Goal: Obtain resource: Download file/media

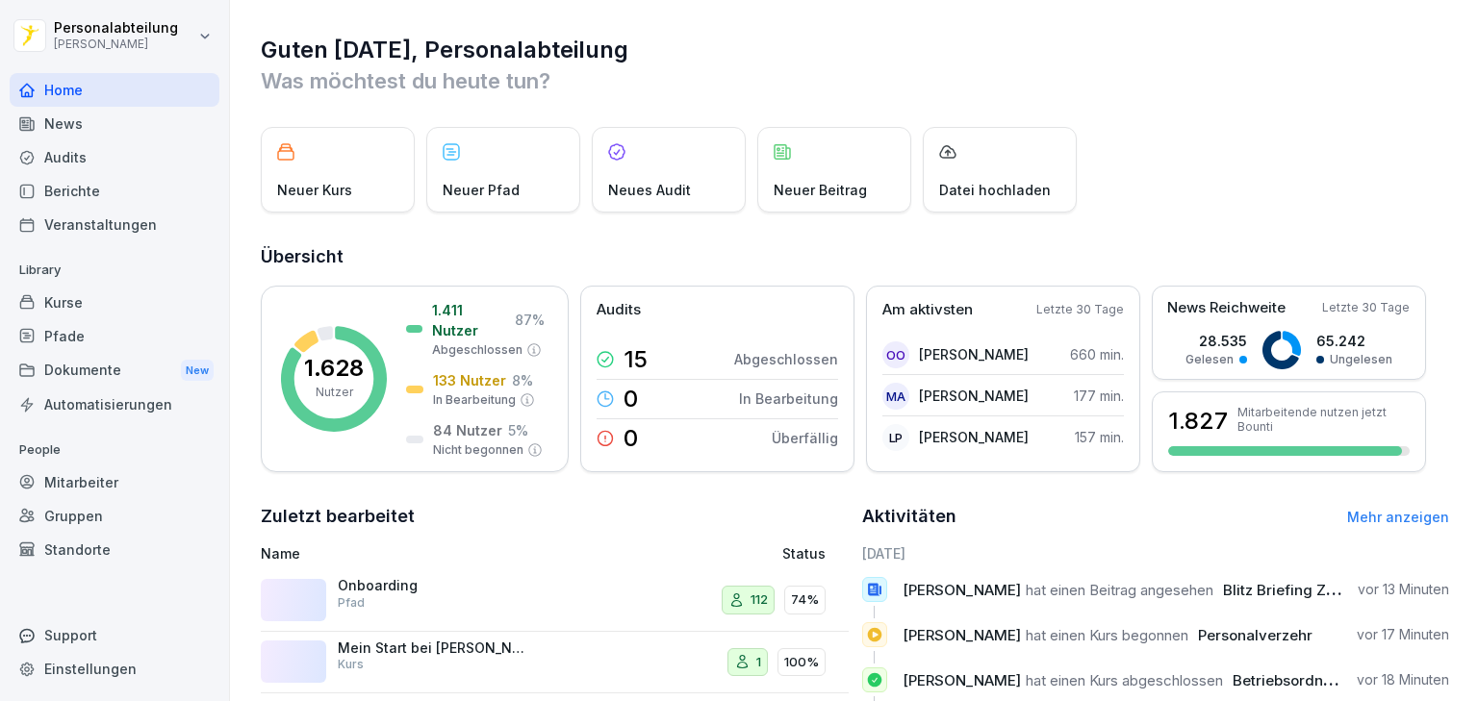
click at [96, 302] on div "Kurse" at bounding box center [115, 303] width 210 height 34
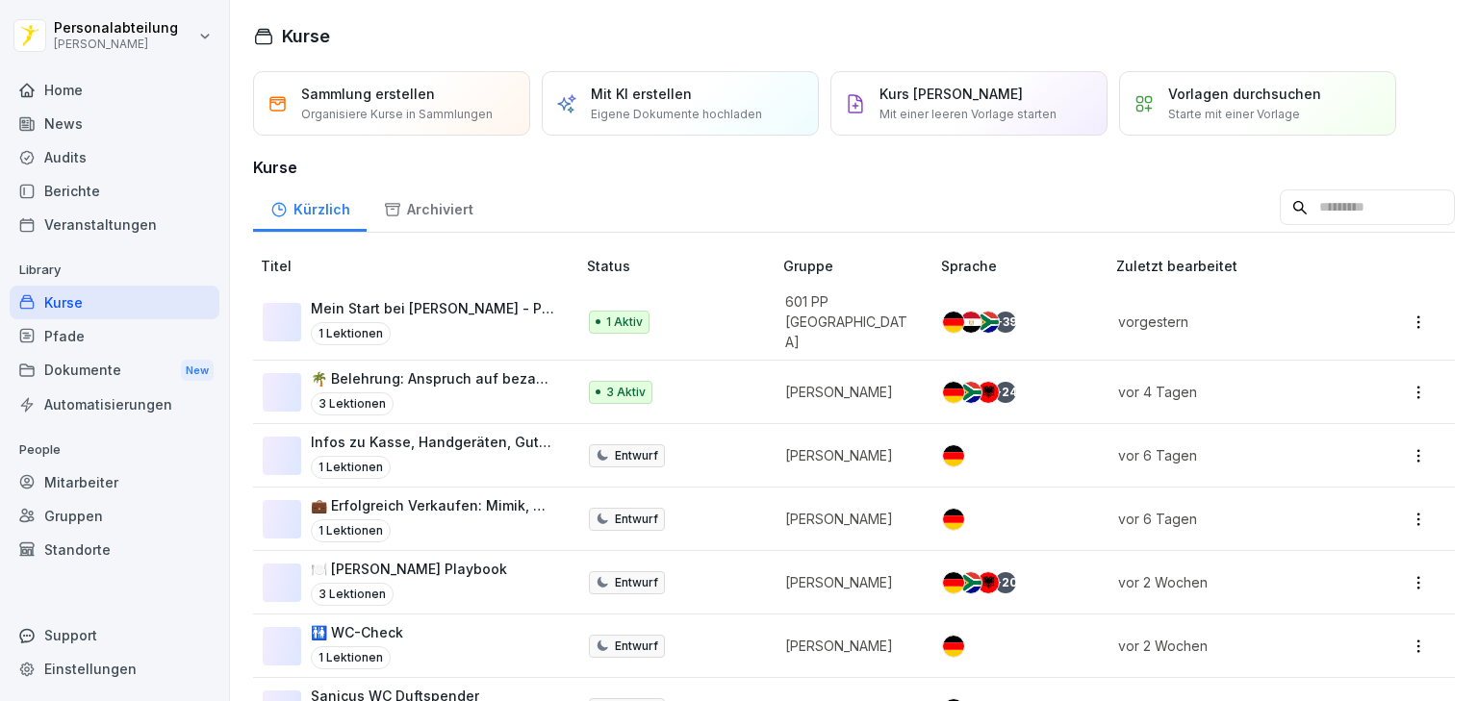
click at [606, 319] on p "1 Aktiv" at bounding box center [624, 322] width 37 height 17
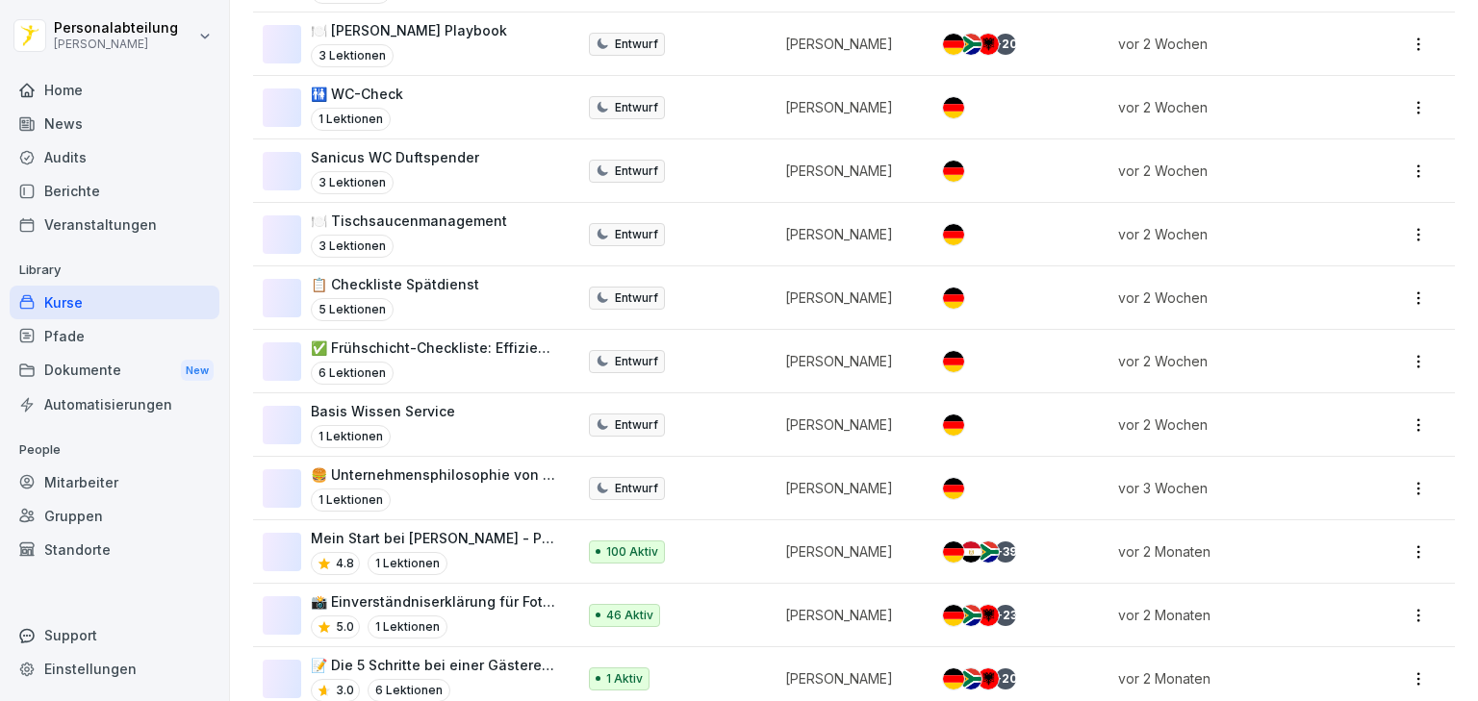
scroll to position [616, 0]
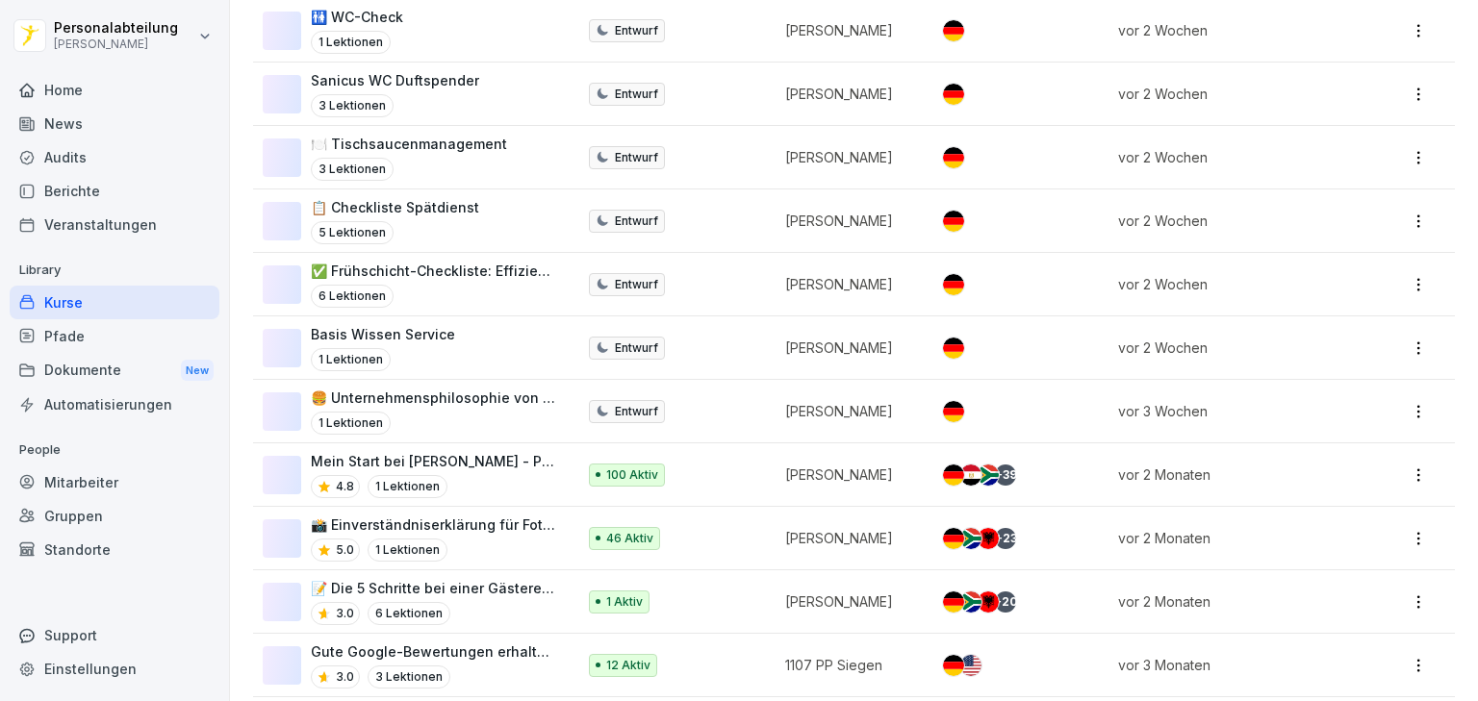
click at [608, 467] on p "100 Aktiv" at bounding box center [632, 475] width 52 height 17
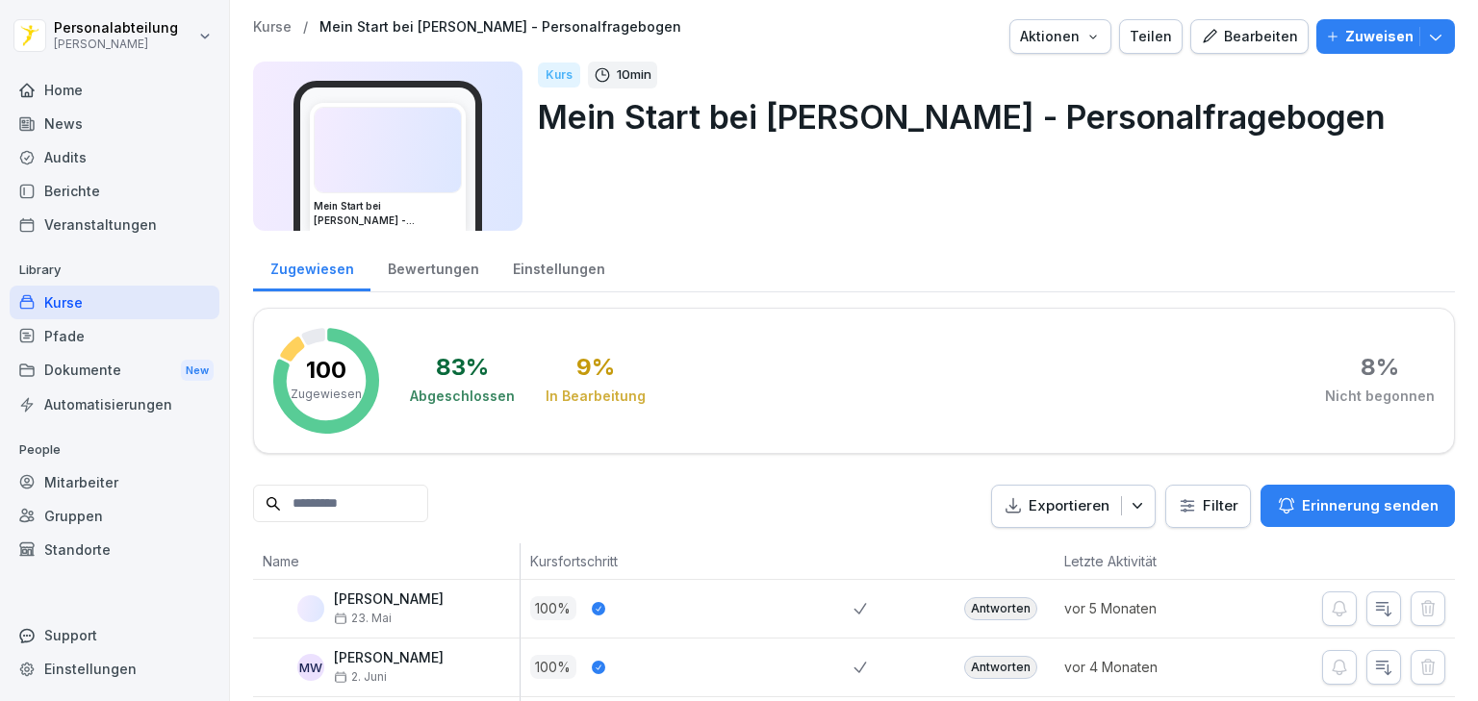
click at [392, 500] on input at bounding box center [340, 504] width 175 height 38
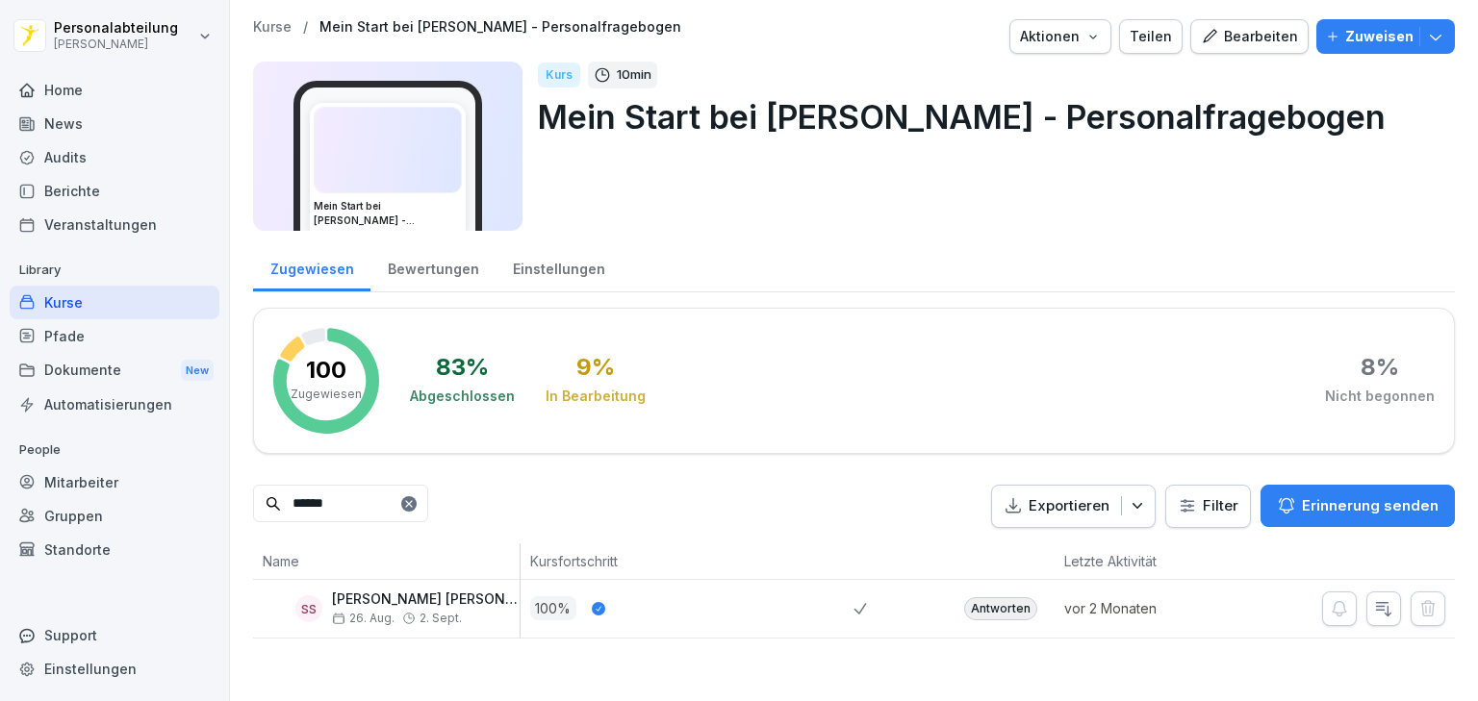
type input "******"
click at [975, 612] on div "Antworten" at bounding box center [1000, 608] width 73 height 23
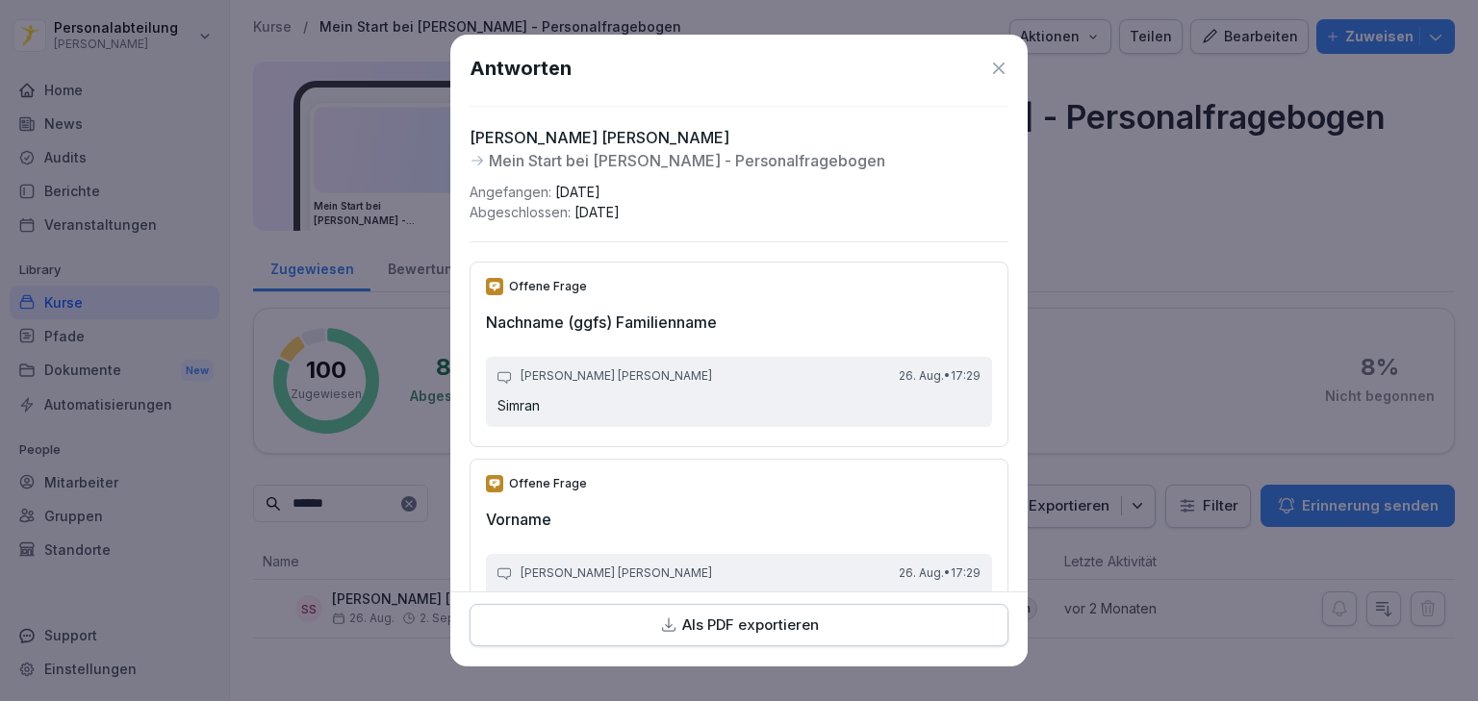
click at [696, 622] on p "Als PDF exportieren" at bounding box center [750, 626] width 137 height 22
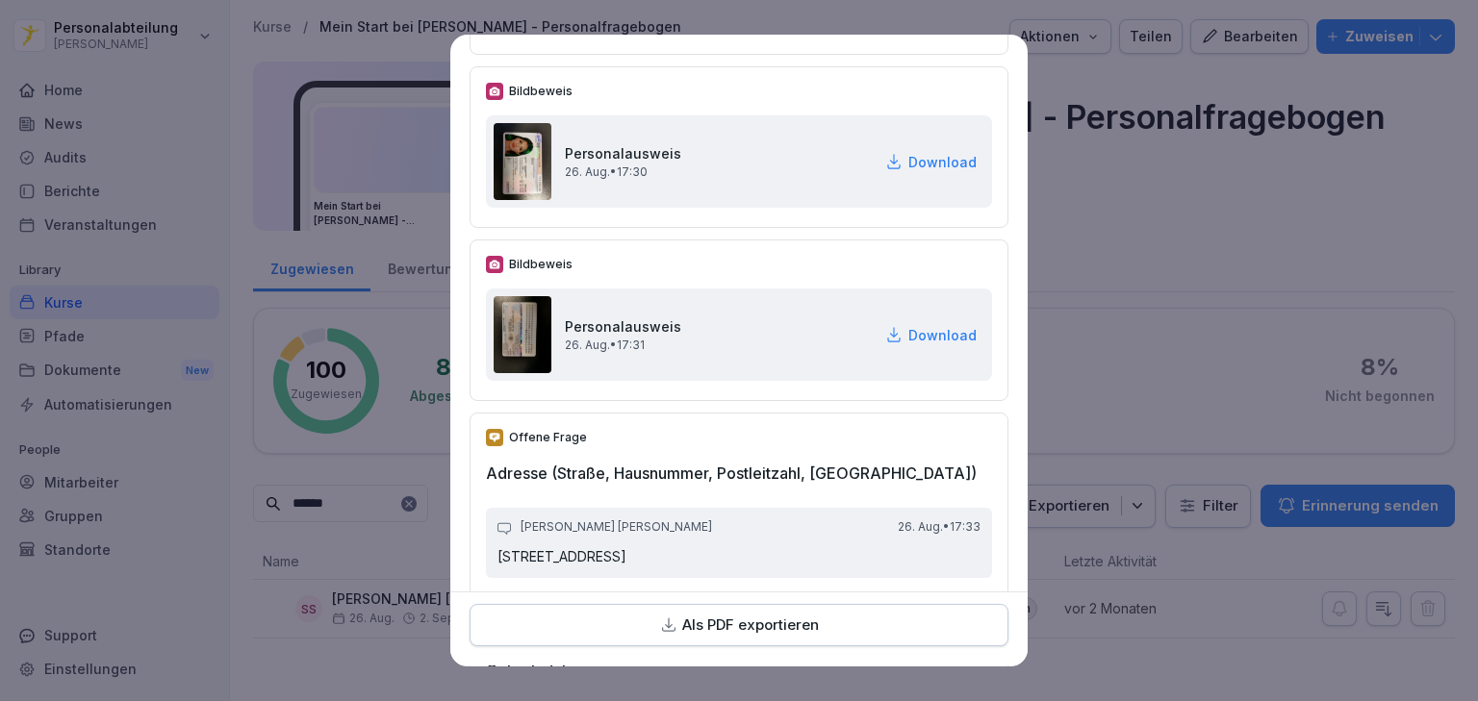
scroll to position [308, 0]
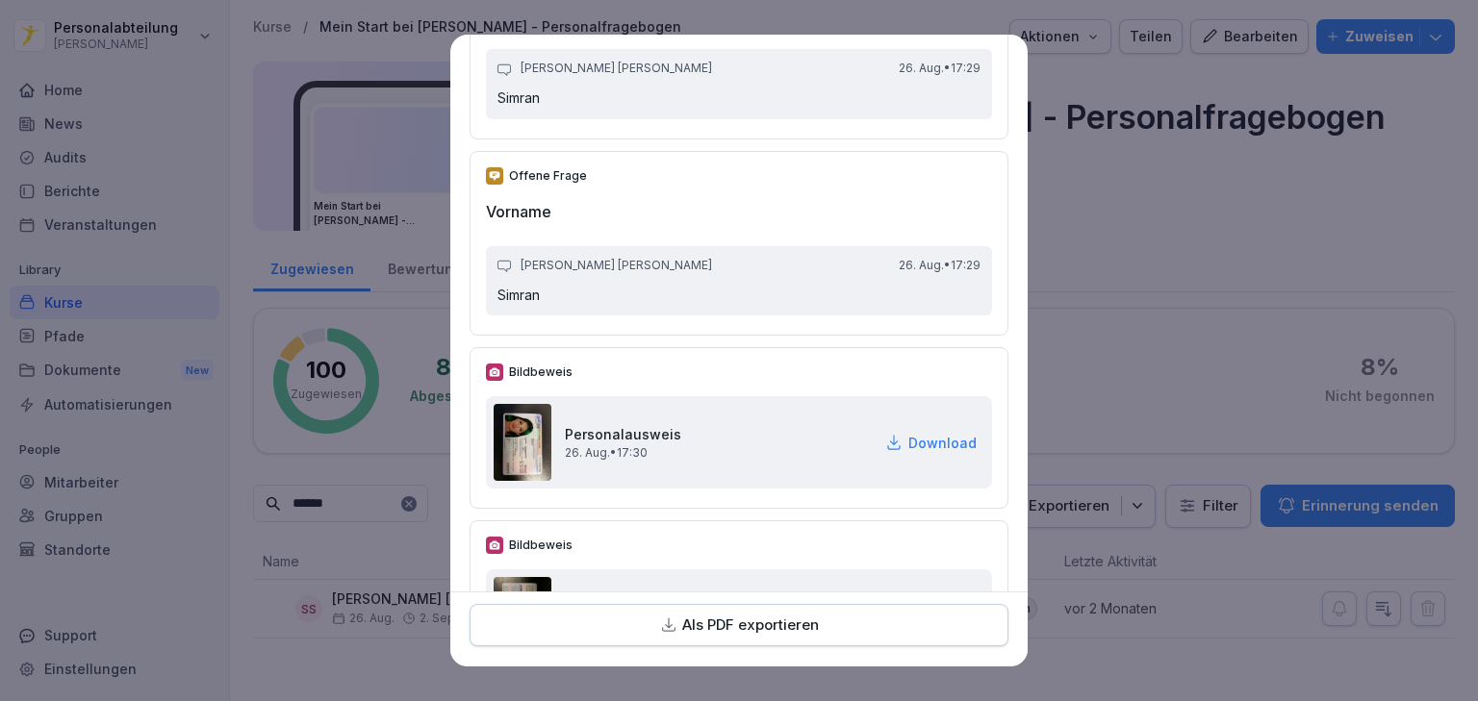
click at [945, 436] on p "Download" at bounding box center [942, 443] width 68 height 20
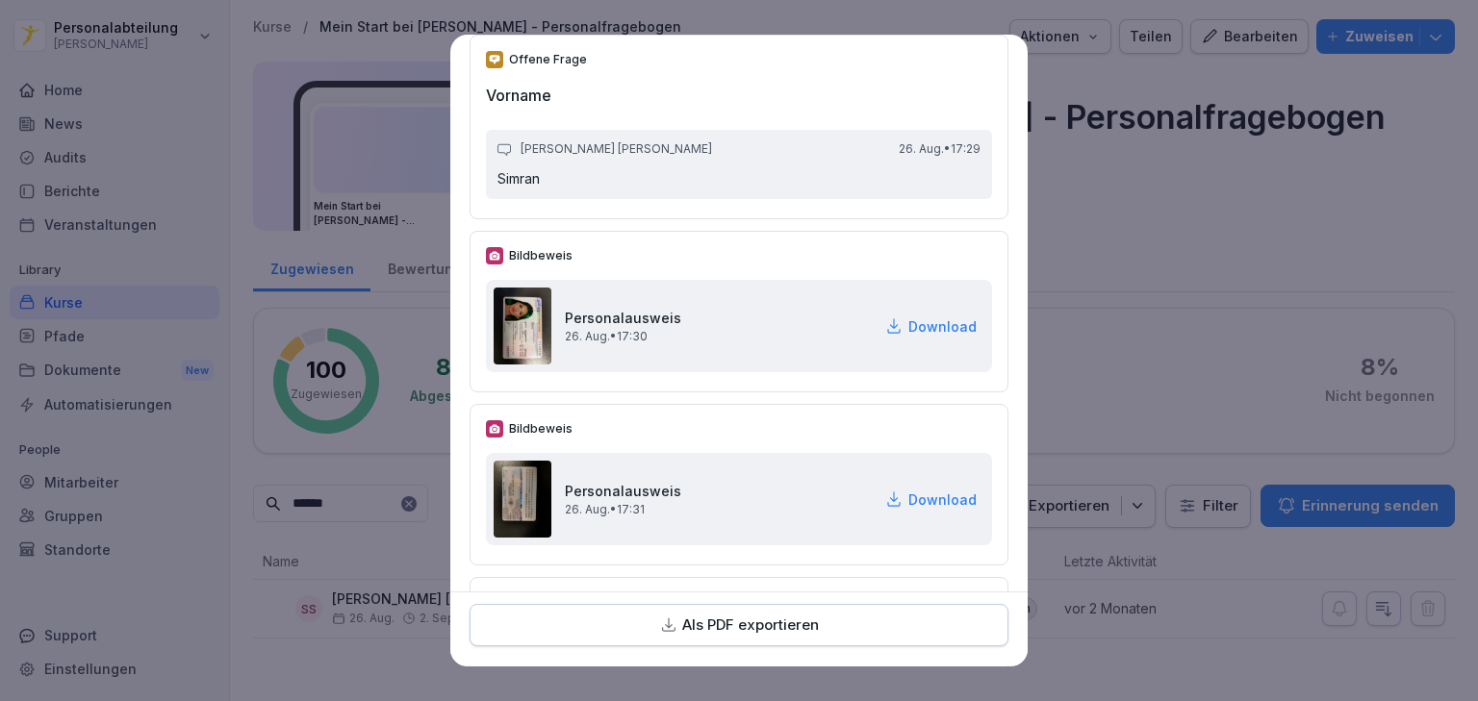
scroll to position [462, 0]
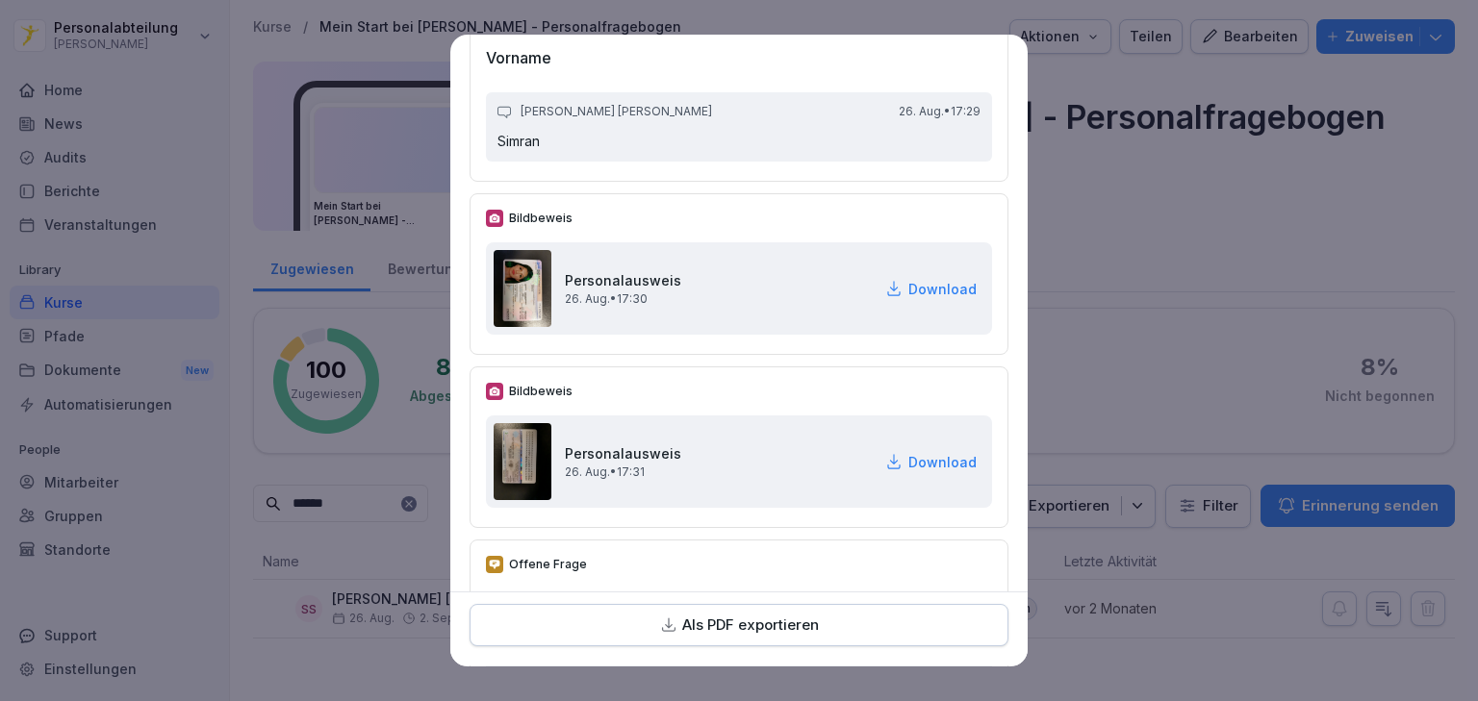
drag, startPoint x: 927, startPoint y: 460, endPoint x: 947, endPoint y: 404, distance: 59.0
click at [927, 460] on p "Download" at bounding box center [942, 462] width 68 height 20
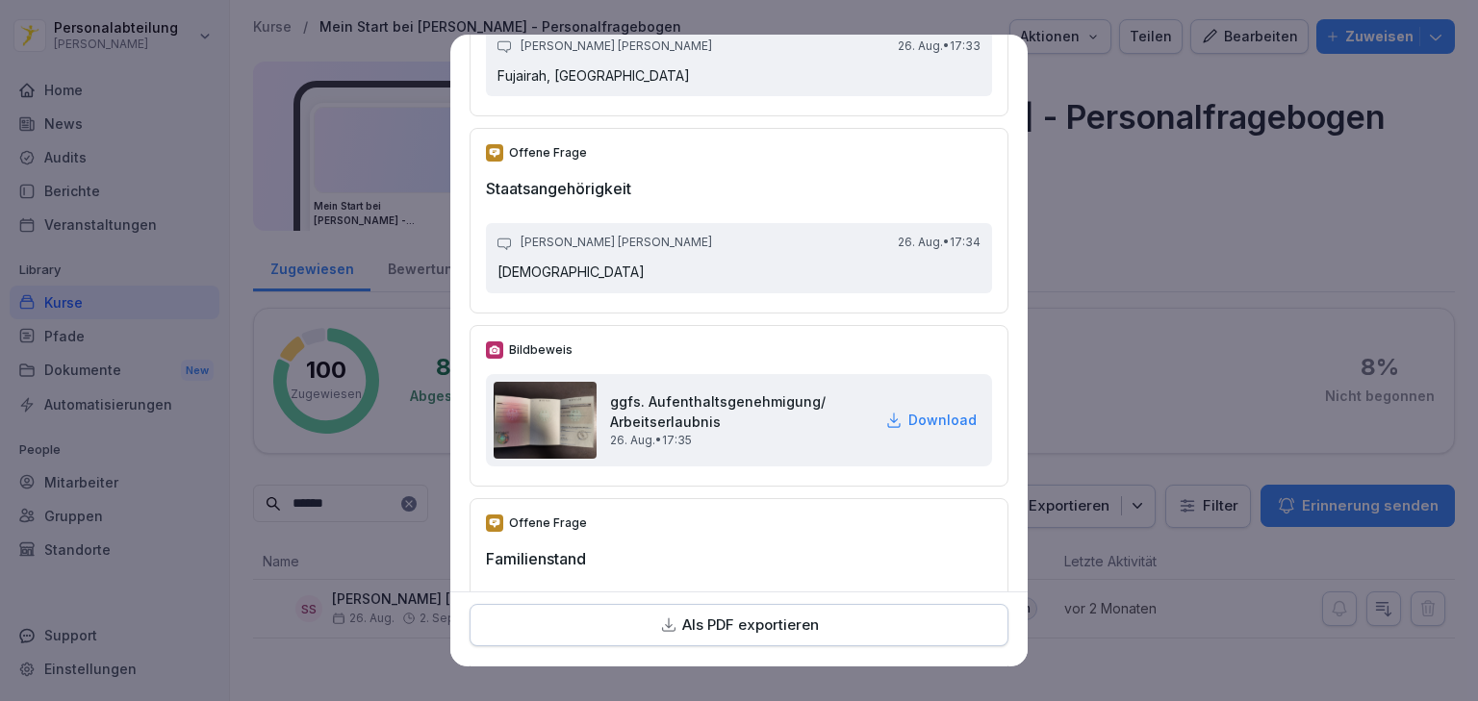
scroll to position [1616, 0]
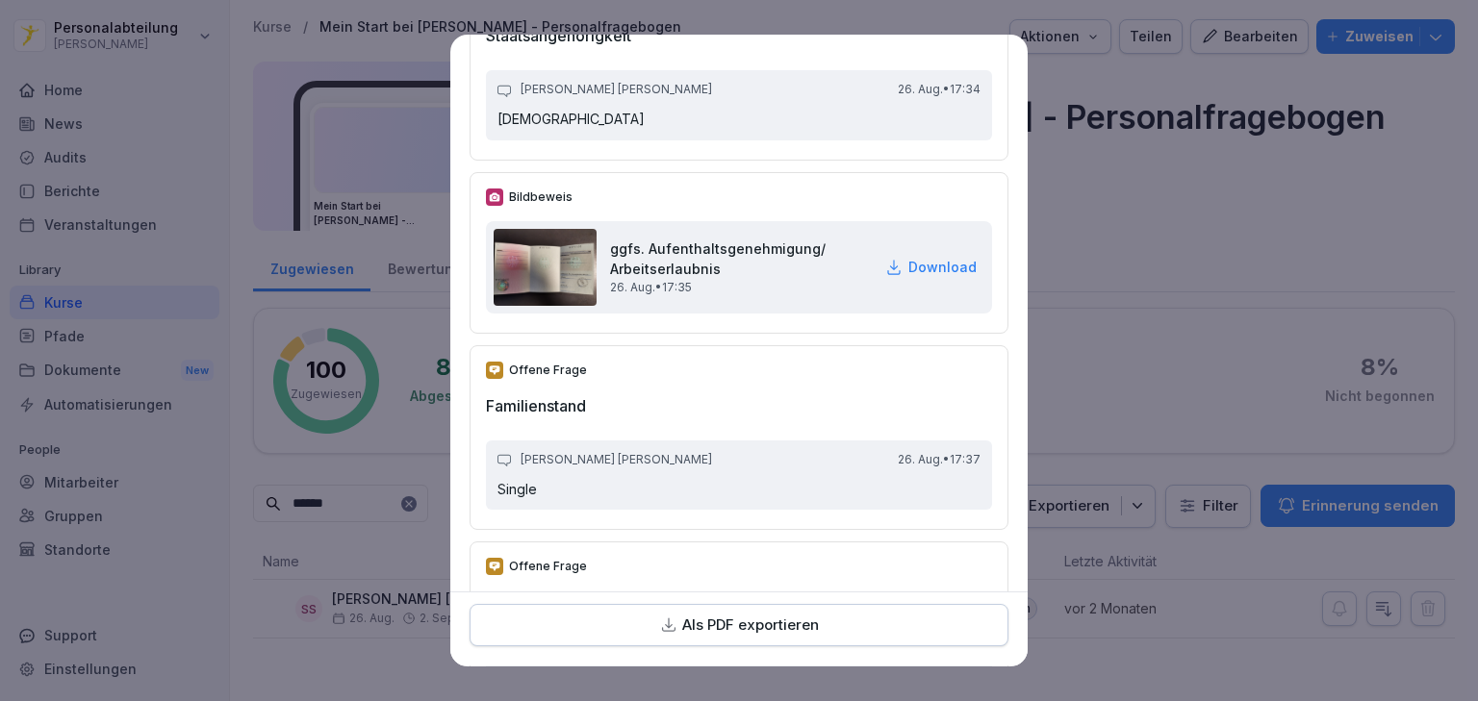
click at [914, 264] on p "Download" at bounding box center [942, 267] width 68 height 20
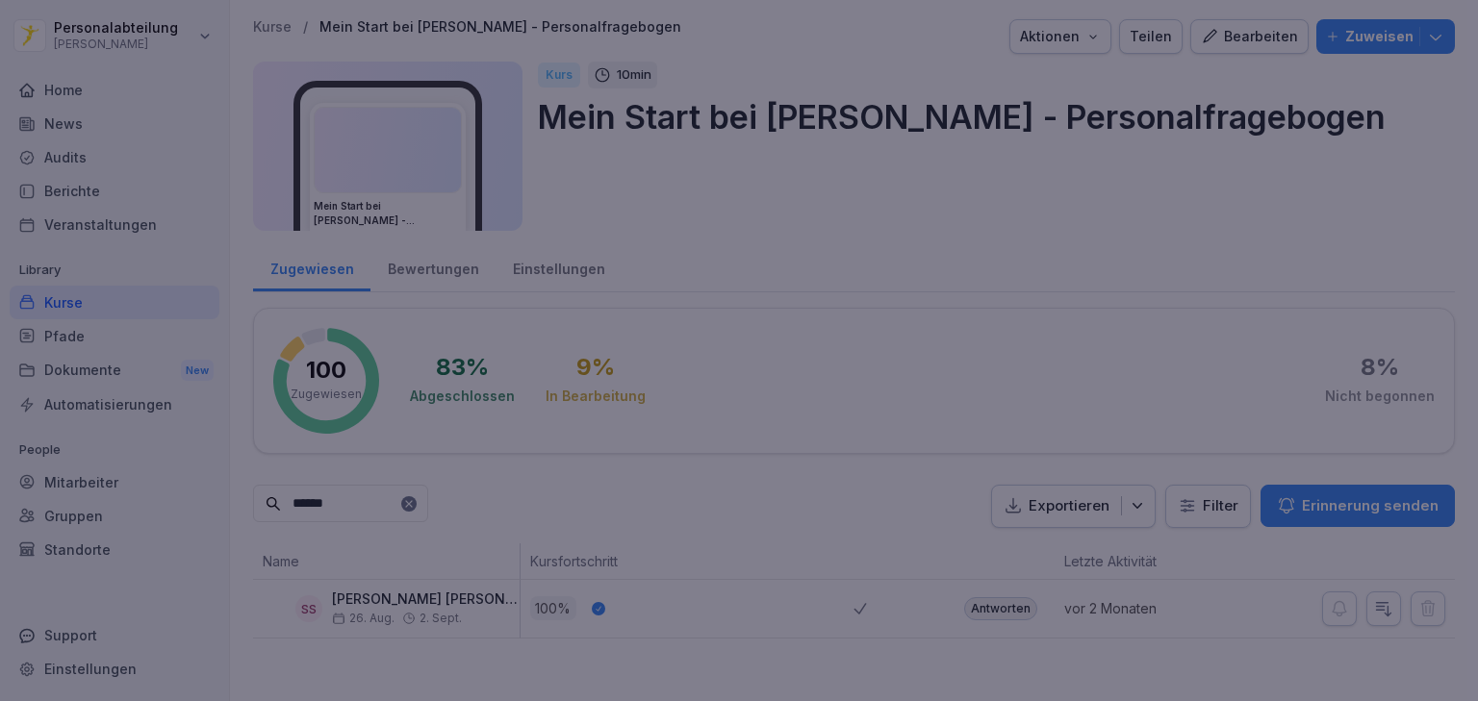
click at [1107, 248] on div at bounding box center [739, 350] width 1478 height 701
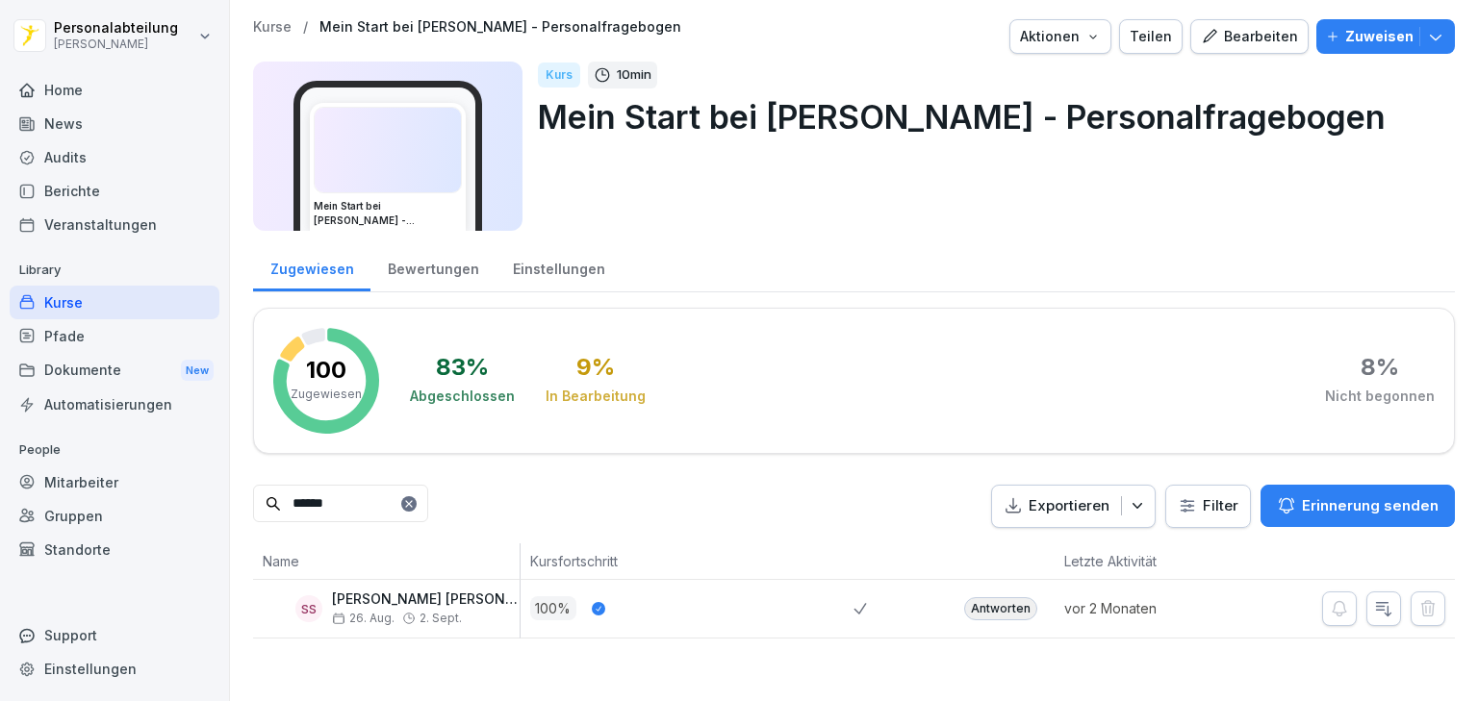
click at [992, 615] on div "Antworten" at bounding box center [1000, 608] width 73 height 23
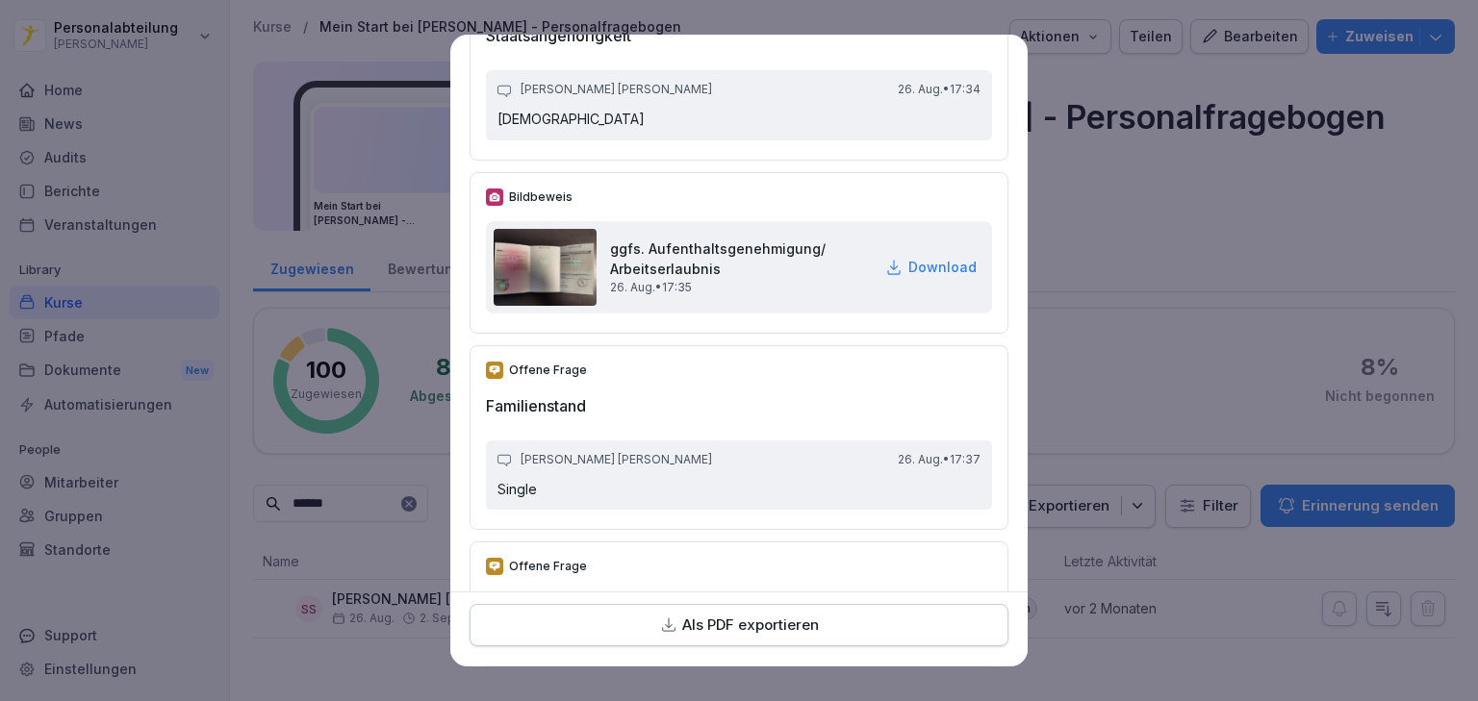
click at [925, 266] on p "Download" at bounding box center [942, 267] width 68 height 20
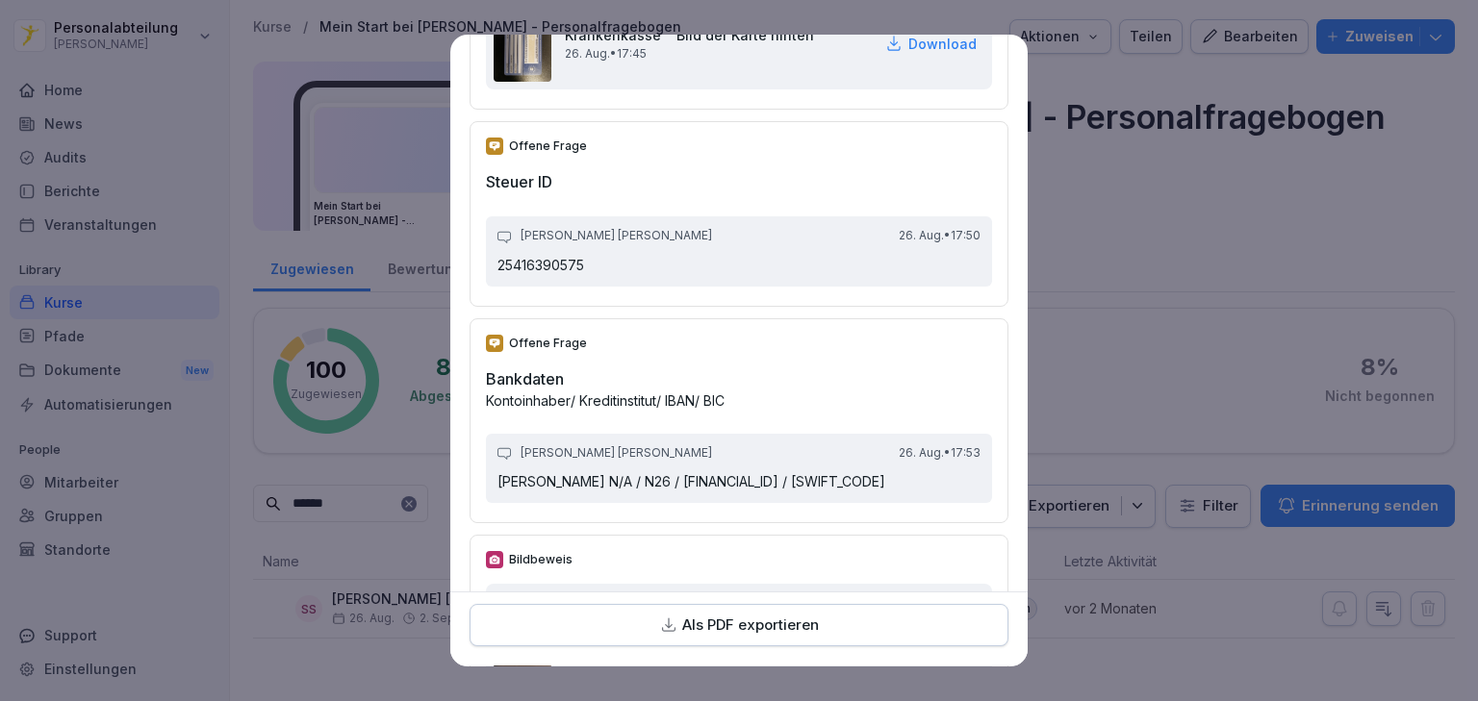
scroll to position [3078, 0]
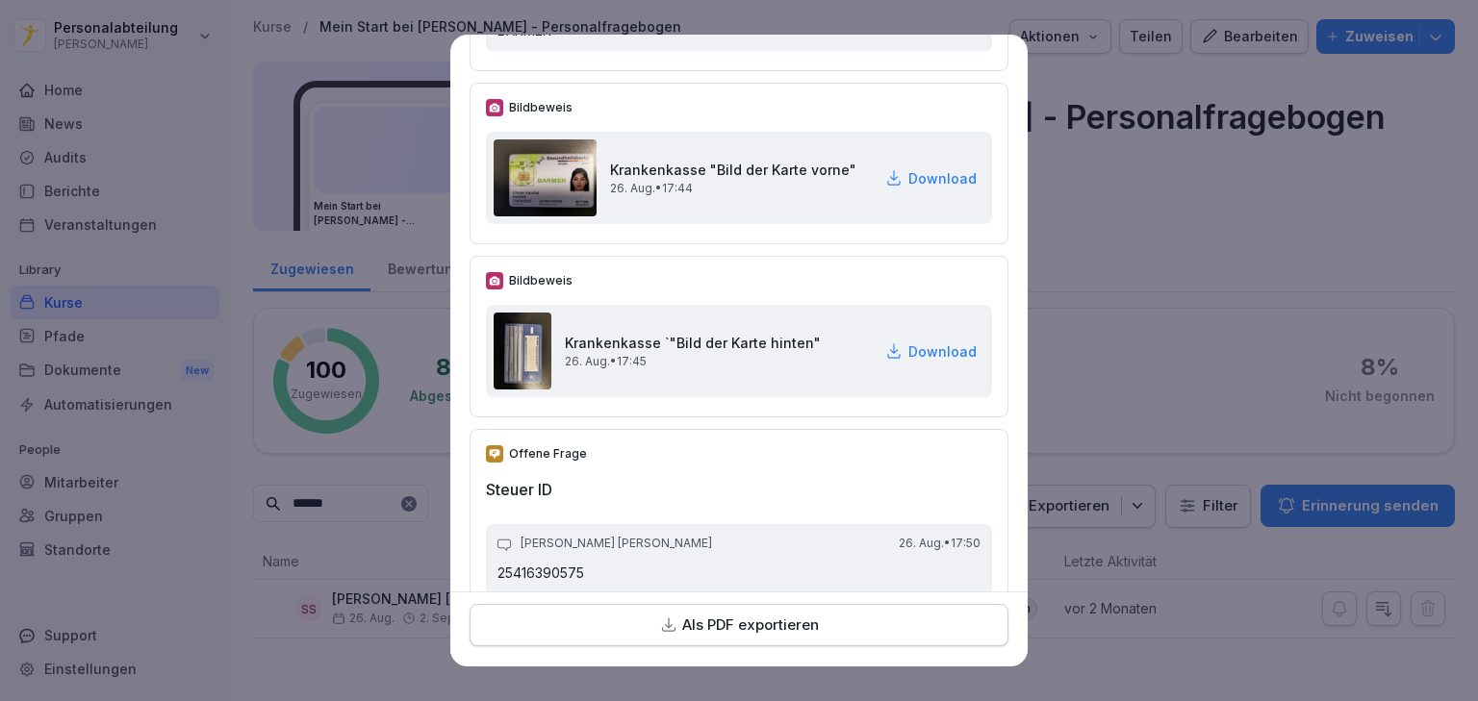
click at [945, 173] on p "Download" at bounding box center [942, 178] width 68 height 20
drag, startPoint x: 922, startPoint y: 339, endPoint x: 962, endPoint y: 297, distance: 57.8
click at [922, 342] on p "Download" at bounding box center [942, 352] width 68 height 20
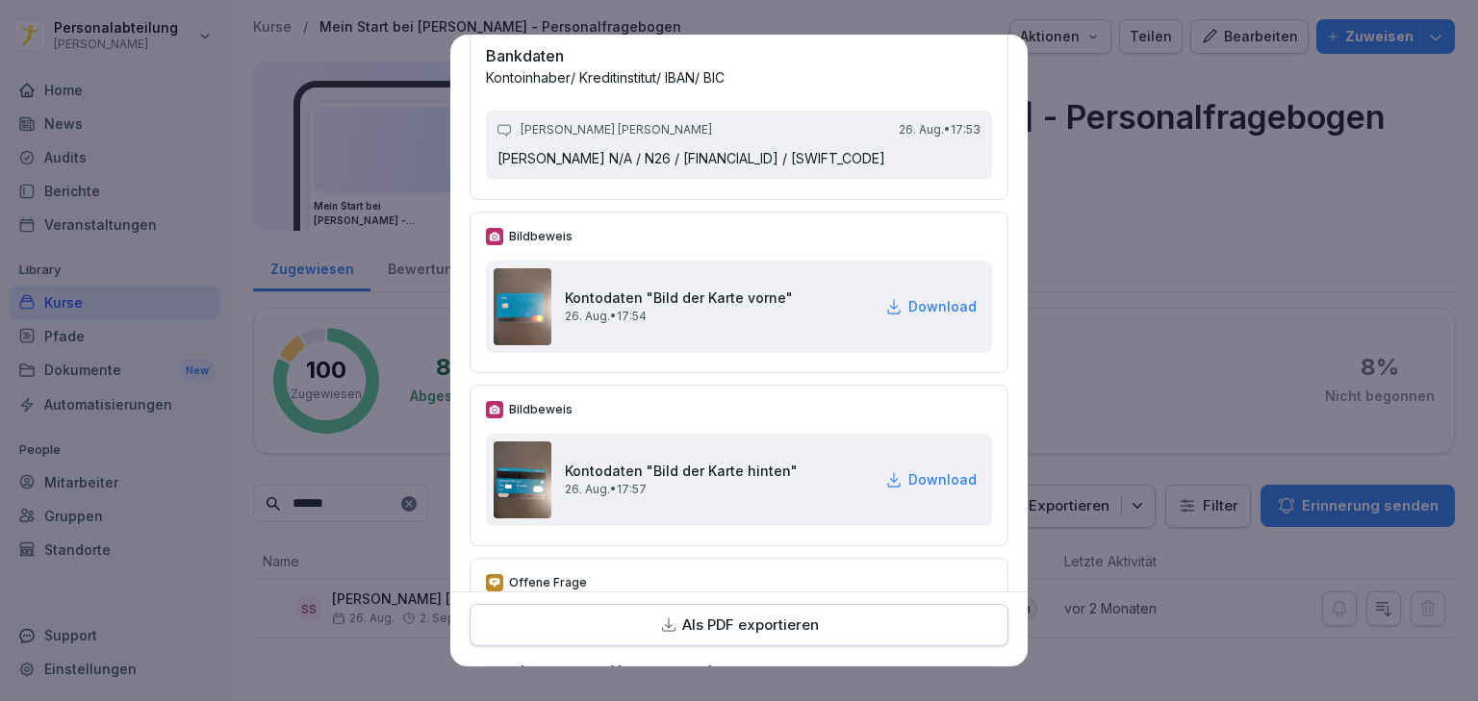
scroll to position [3848, 0]
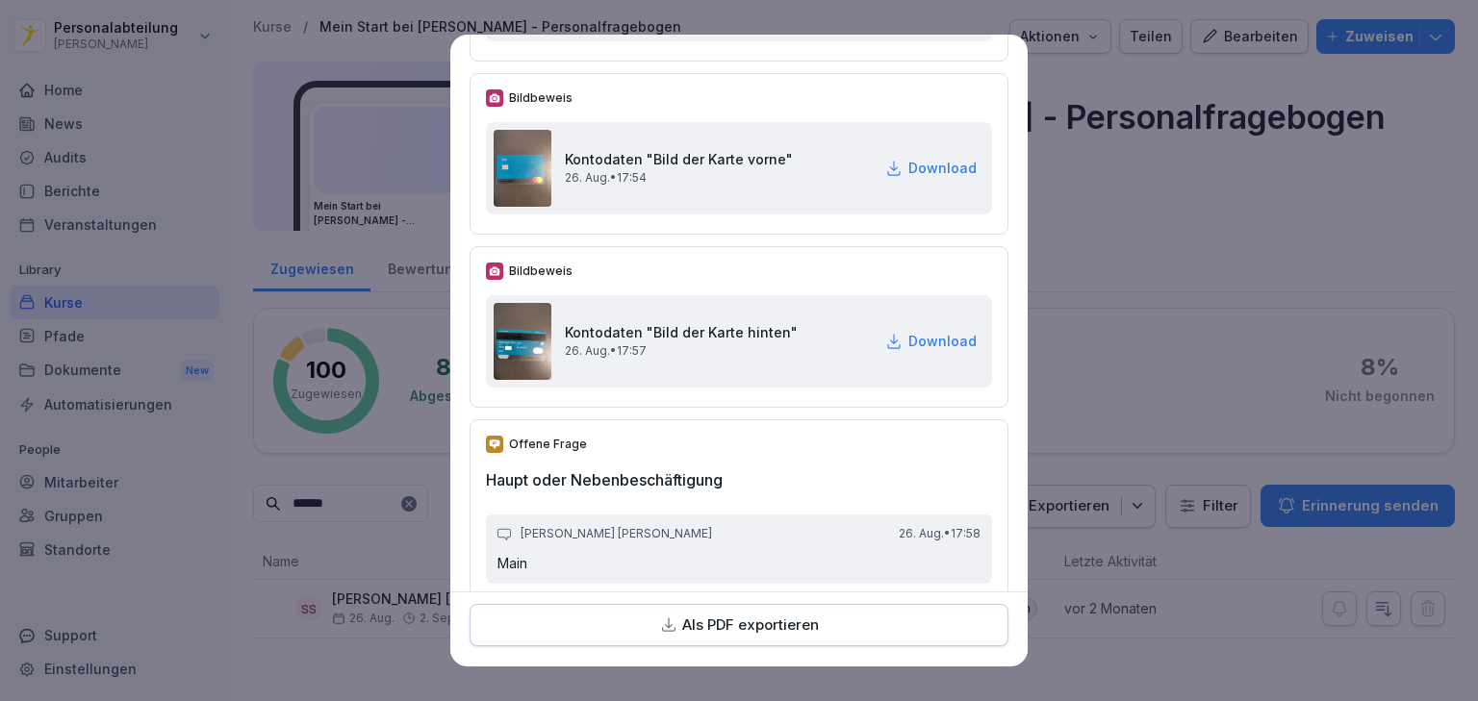
click at [927, 160] on p "Download" at bounding box center [942, 168] width 68 height 20
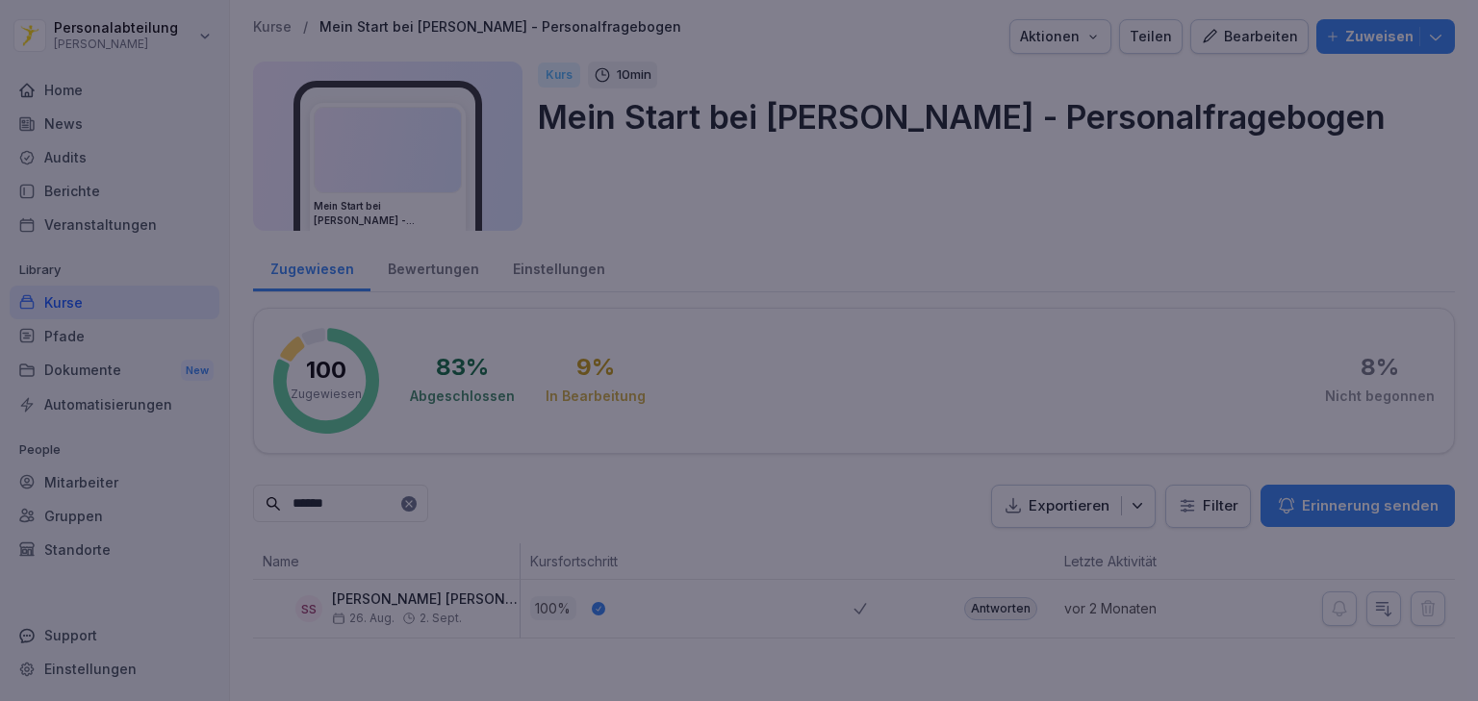
click at [1053, 284] on div at bounding box center [739, 350] width 1478 height 701
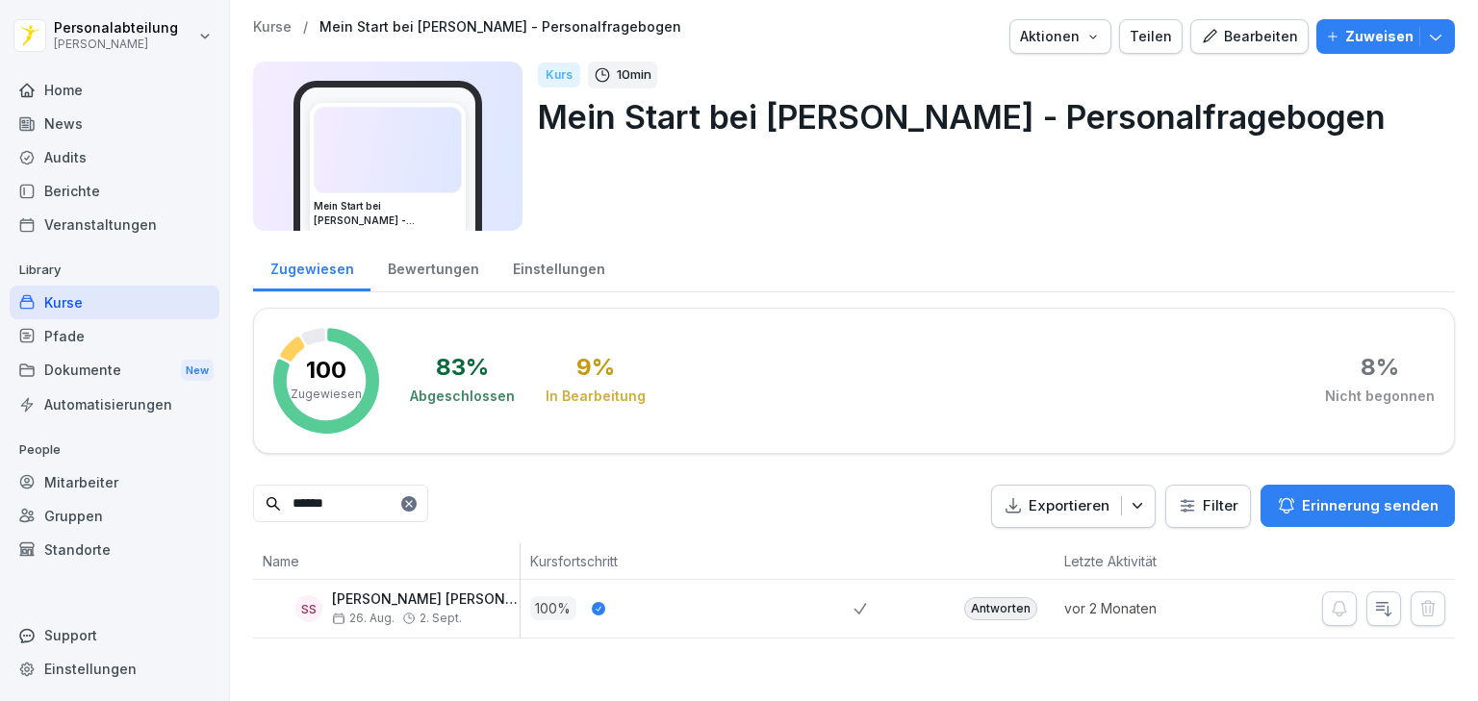
click at [970, 608] on div "Antworten" at bounding box center [1000, 608] width 73 height 23
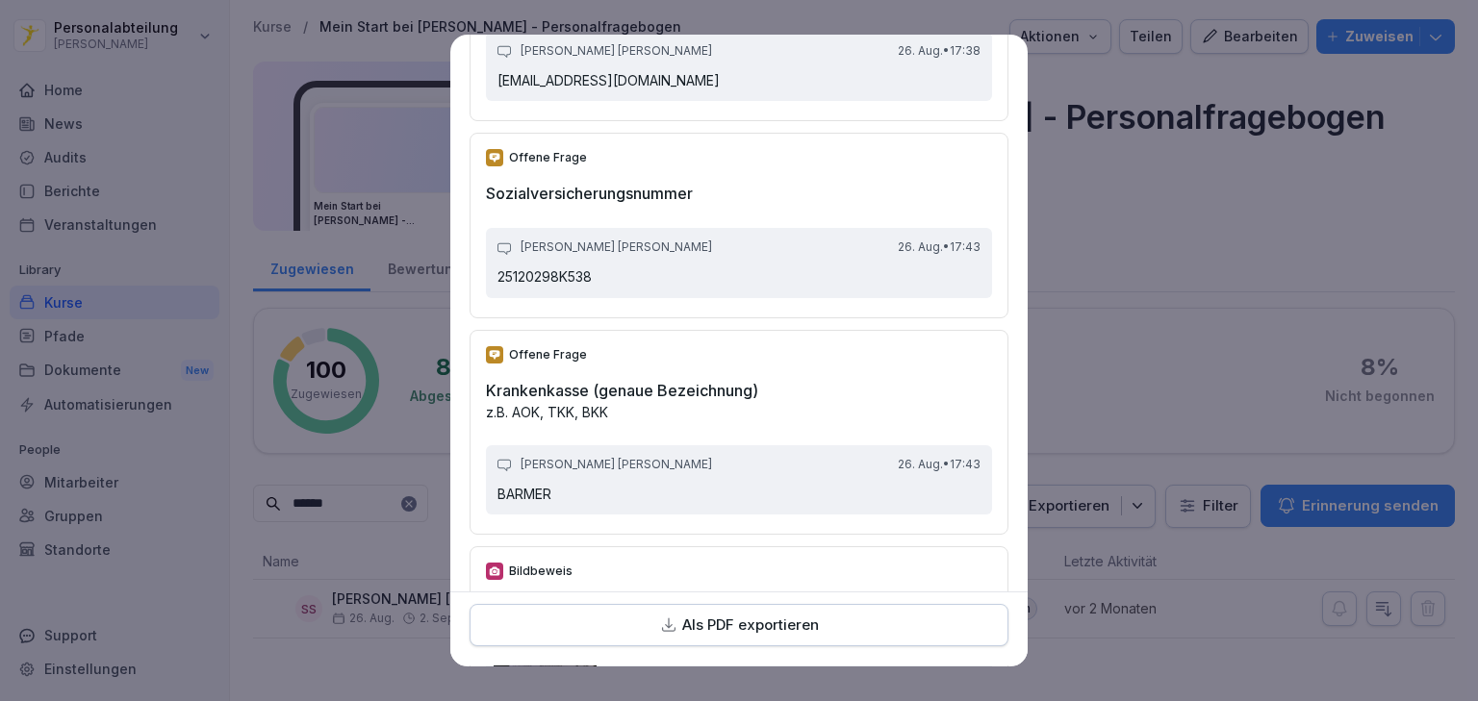
scroll to position [2924, 0]
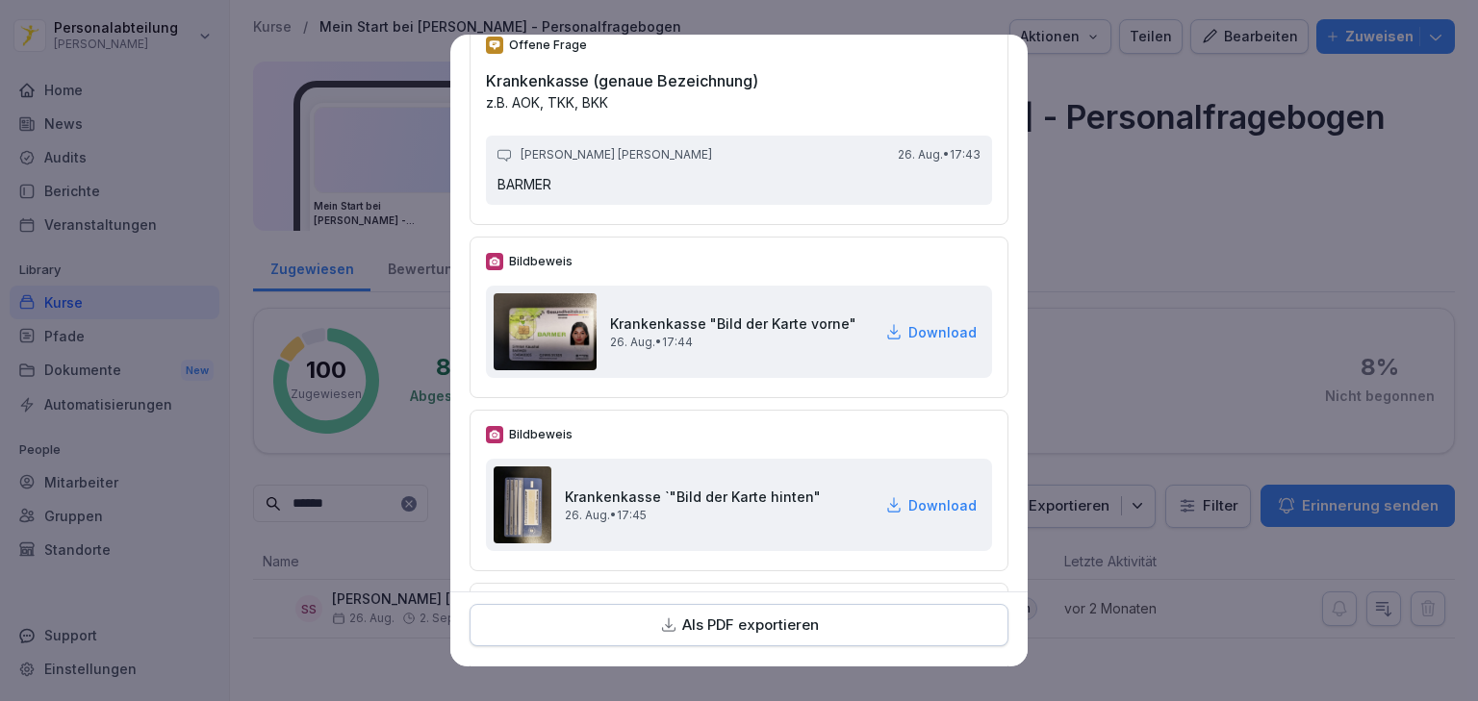
click at [922, 322] on p "Download" at bounding box center [942, 332] width 68 height 20
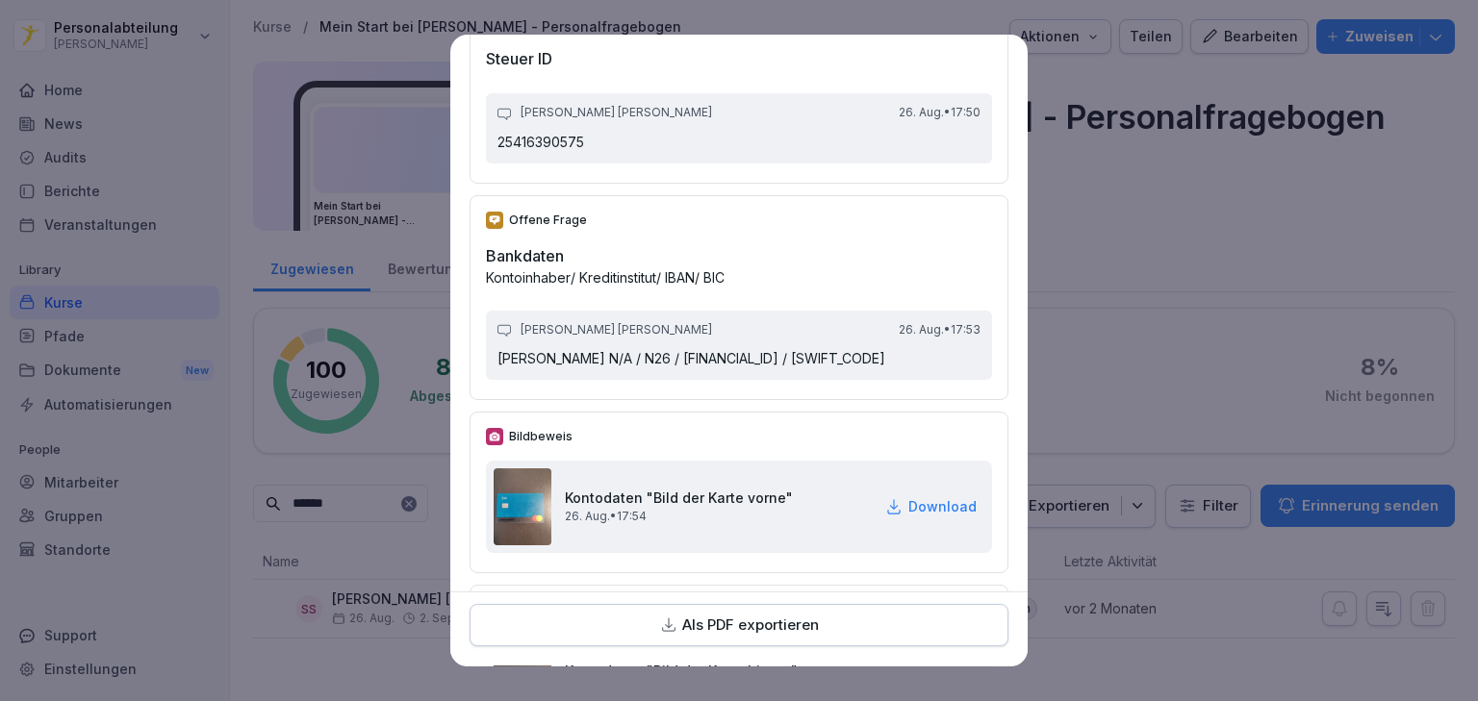
scroll to position [3694, 0]
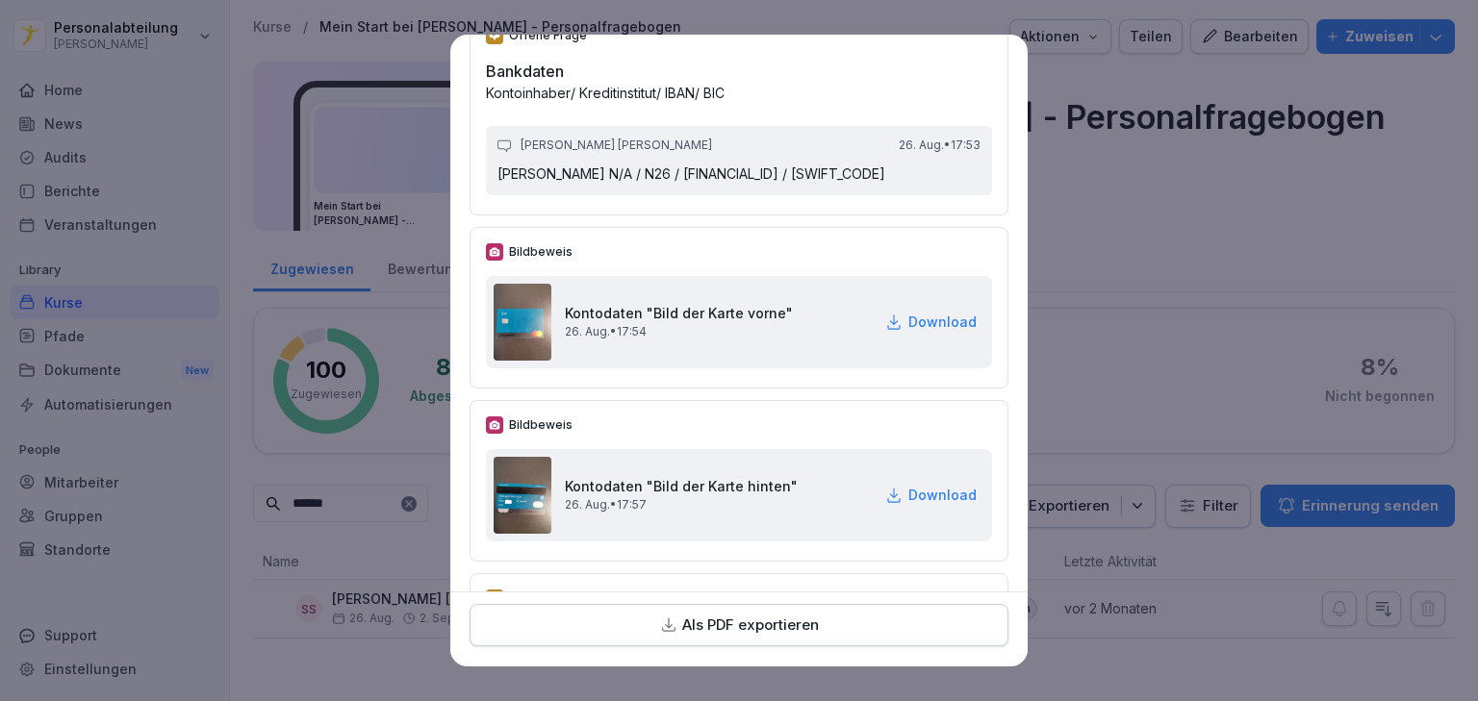
click at [909, 319] on p "Download" at bounding box center [942, 322] width 68 height 20
click at [915, 490] on p "Download" at bounding box center [942, 495] width 68 height 20
click at [939, 494] on p "Download" at bounding box center [942, 495] width 68 height 20
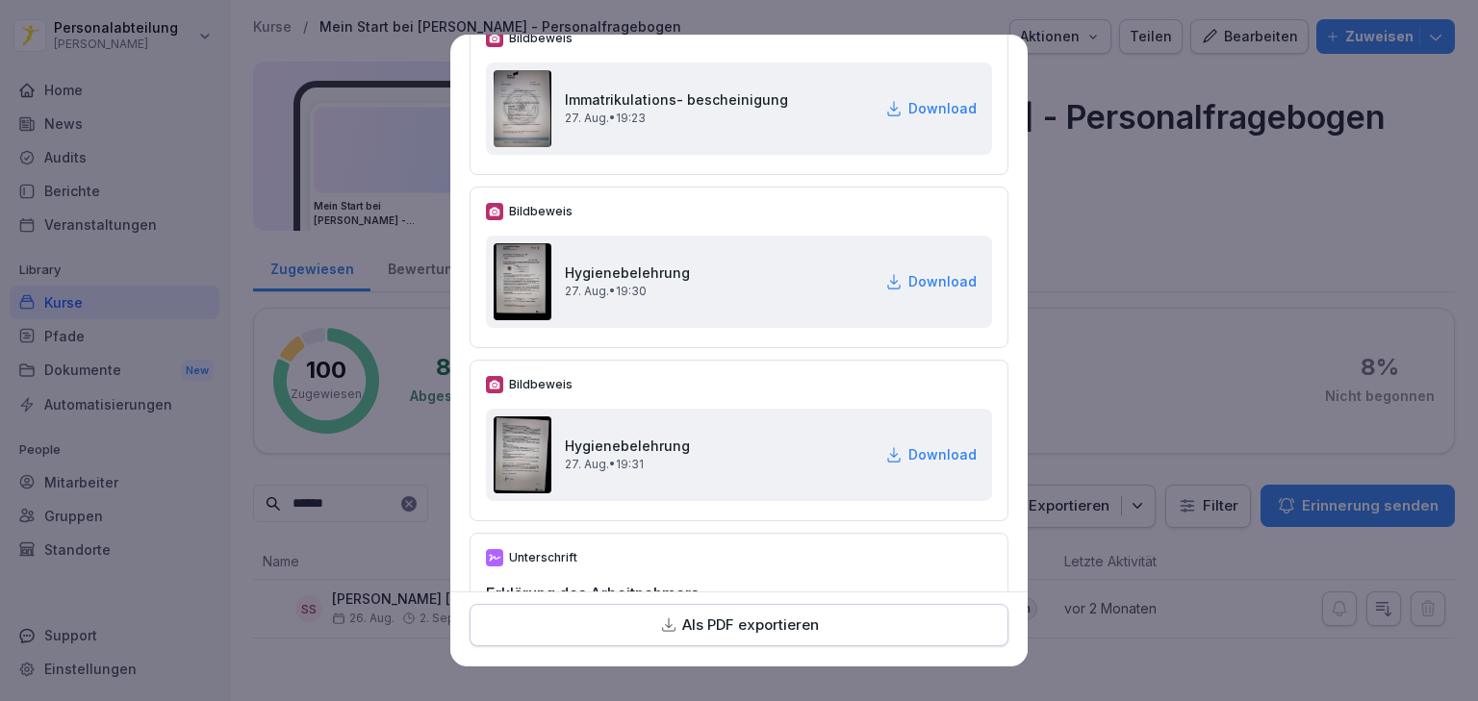
scroll to position [5618, 0]
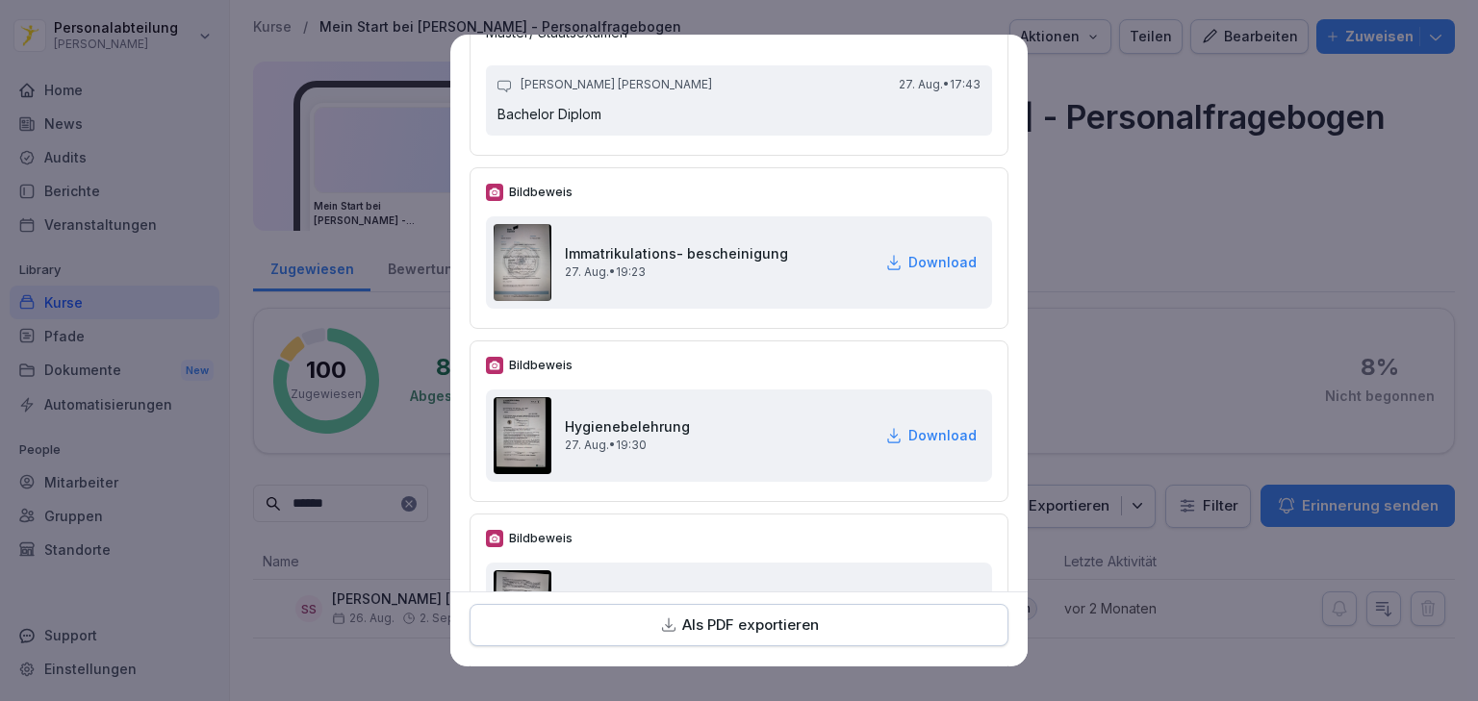
drag, startPoint x: 933, startPoint y: 253, endPoint x: 1063, endPoint y: 181, distance: 148.6
click at [933, 253] on p "Download" at bounding box center [942, 262] width 68 height 20
click at [908, 425] on p "Download" at bounding box center [942, 435] width 68 height 20
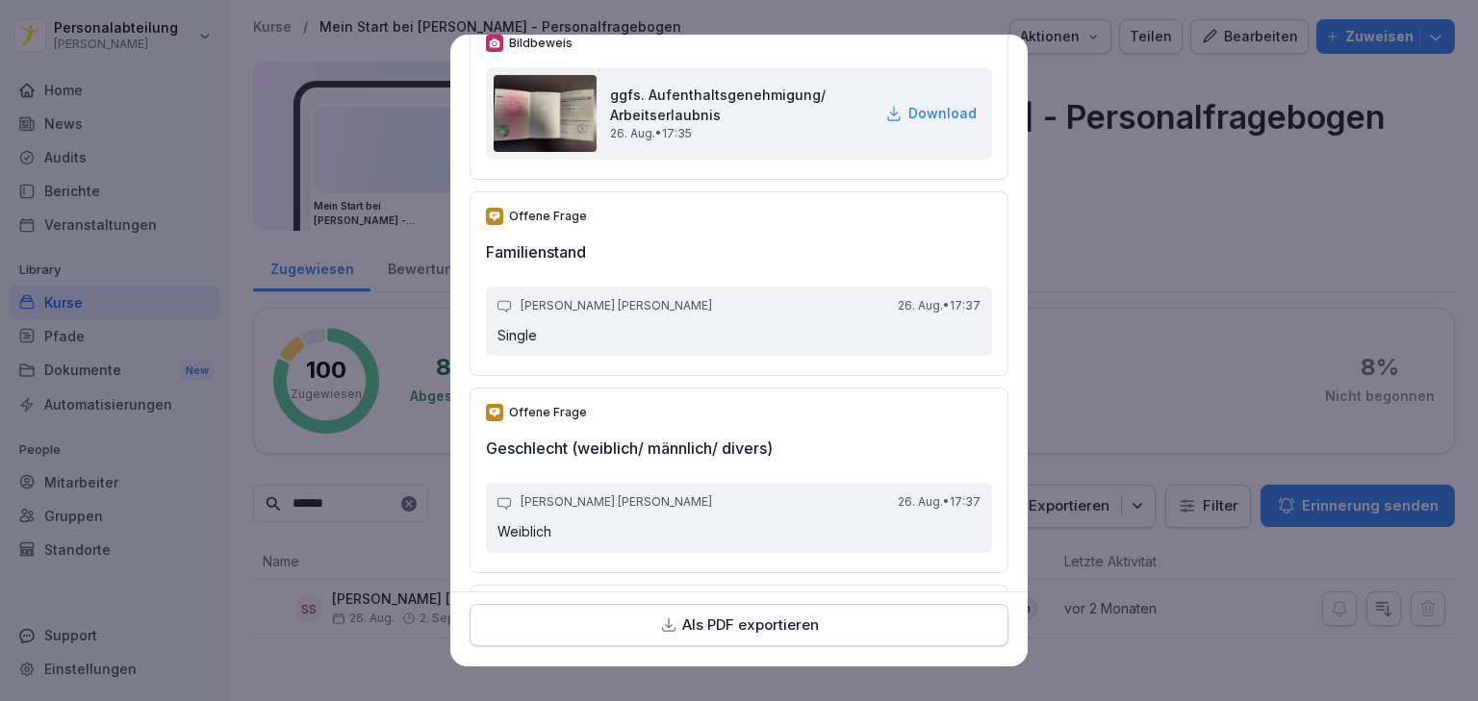
scroll to position [1693, 0]
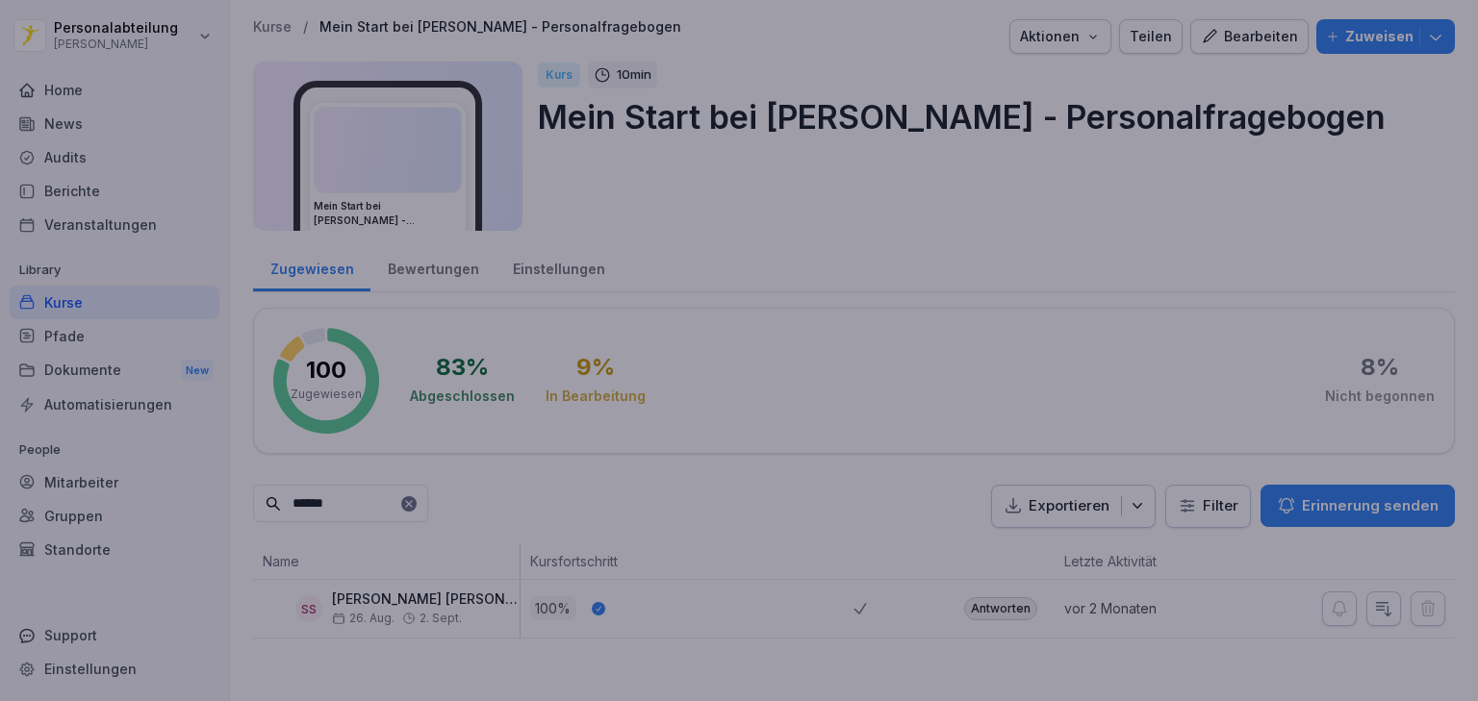
click at [1045, 209] on div at bounding box center [739, 350] width 1478 height 701
